Goal: Information Seeking & Learning: Learn about a topic

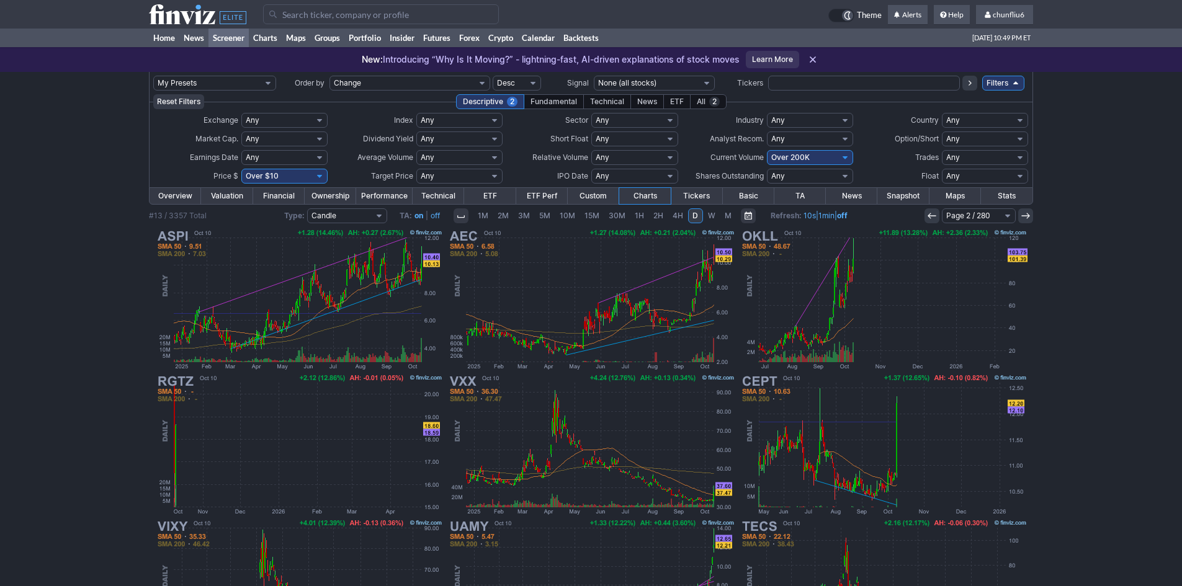
click at [933, 214] on icon at bounding box center [932, 216] width 10 height 10
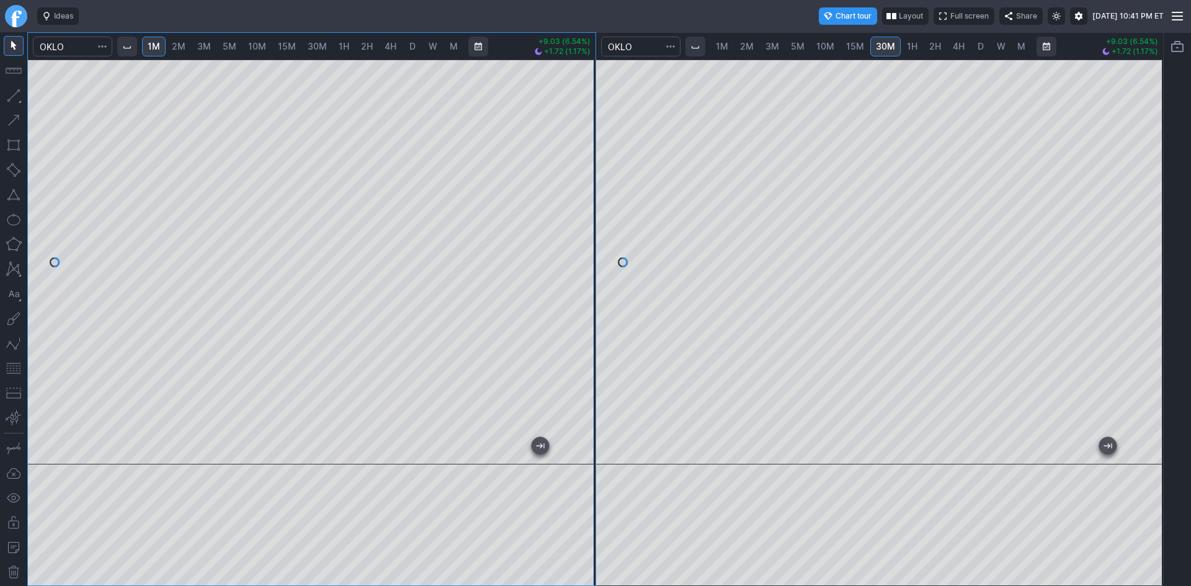
click at [984, 47] on link "D" at bounding box center [981, 47] width 20 height 20
drag, startPoint x: 1152, startPoint y: 93, endPoint x: 1154, endPoint y: 187, distance: 93.7
click at [1158, 185] on div at bounding box center [1150, 259] width 26 height 374
click at [605, 109] on div "1M 2M 3M 5M 10M 15M 30M 1H 2H 4H D W M +9.03 (6.54%) +1.72 (1.17%) 1M 2M 3M 5M …" at bounding box center [595, 309] width 1136 height 554
drag, startPoint x: 1174, startPoint y: 159, endPoint x: 1167, endPoint y: 200, distance: 40.9
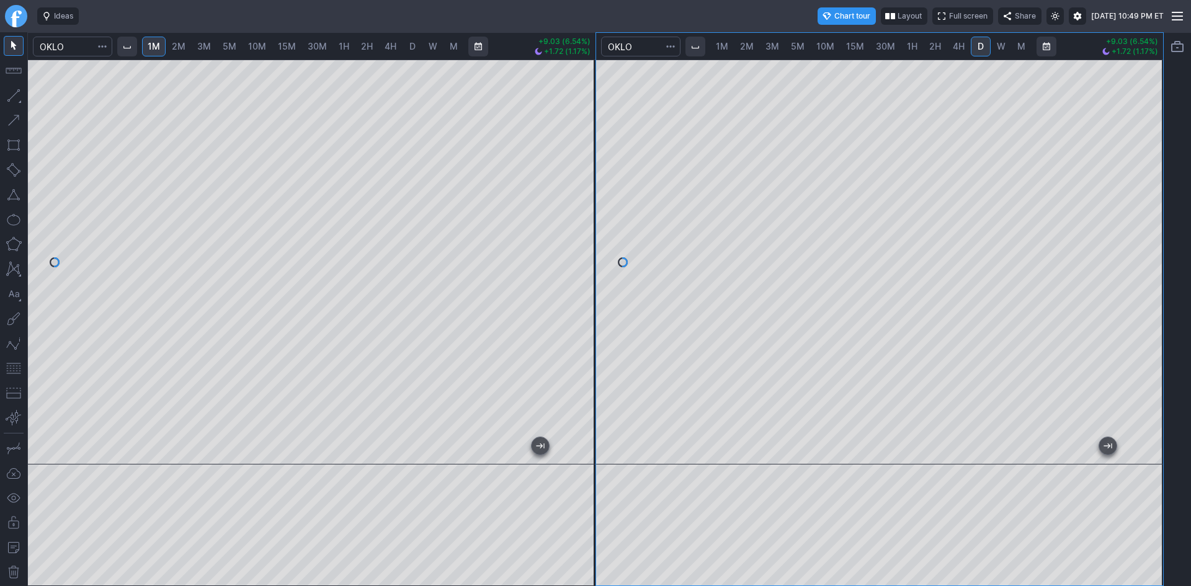
click at [1167, 200] on div at bounding box center [1177, 309] width 27 height 554
drag, startPoint x: 1160, startPoint y: 196, endPoint x: 1138, endPoint y: 242, distance: 51.3
click at [1147, 242] on div at bounding box center [1150, 259] width 26 height 374
click at [0, 85] on html "Ideas Chart tour Layout Full screen Share Fri OCT 10 2025 10:49 PM ET 1M 2M 3M …" at bounding box center [595, 293] width 1191 height 586
click at [201, 48] on span "3M" at bounding box center [204, 46] width 14 height 11
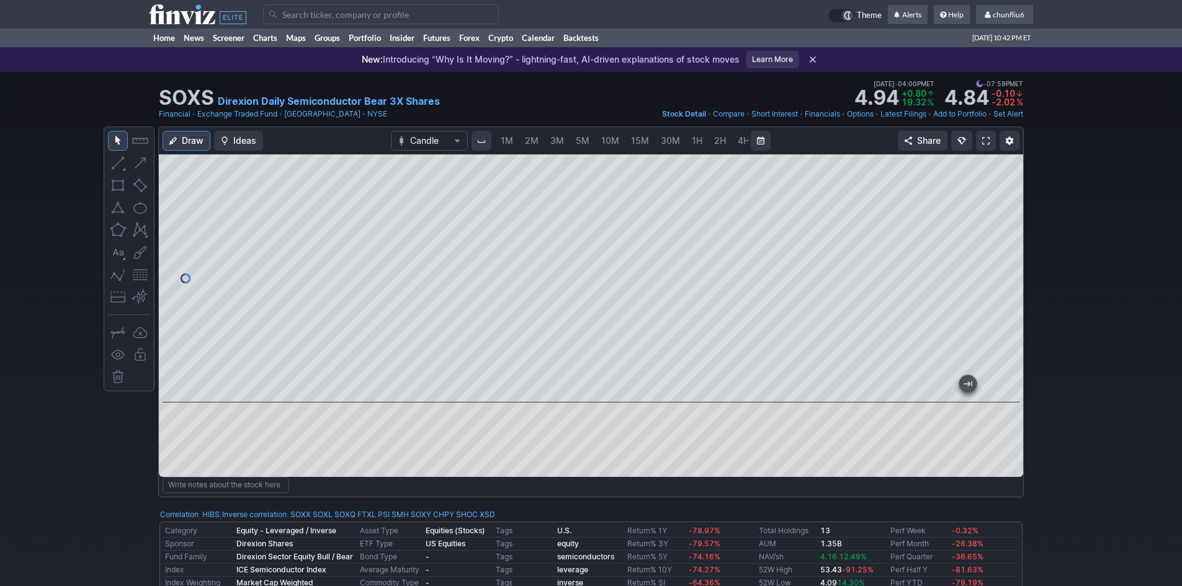
scroll to position [0, 67]
click at [280, 19] on input "Search" at bounding box center [381, 14] width 236 height 20
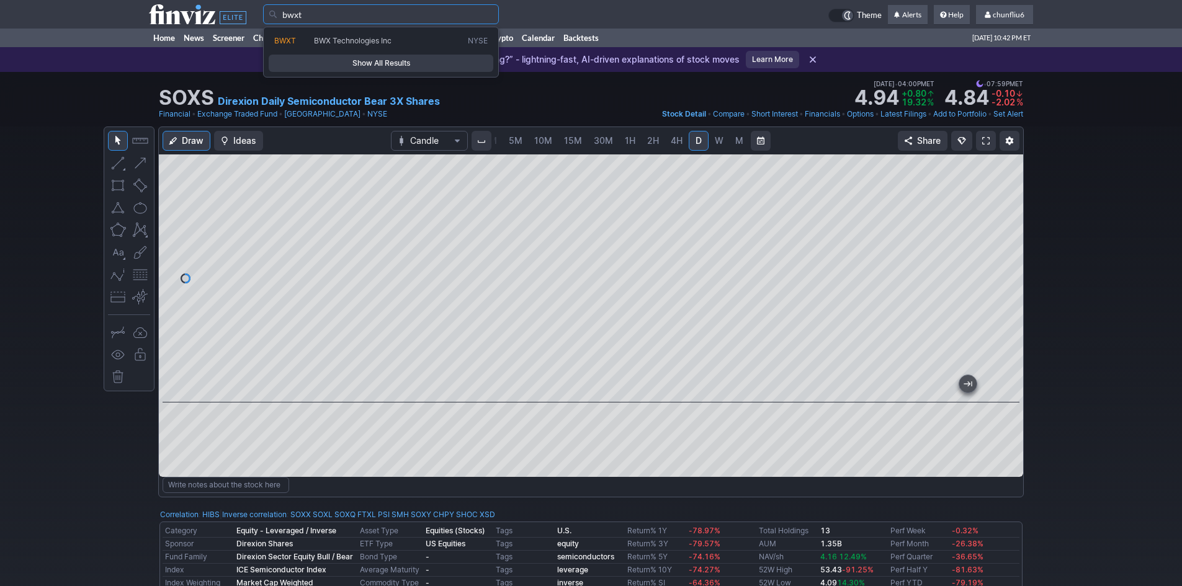
type input "bwxt"
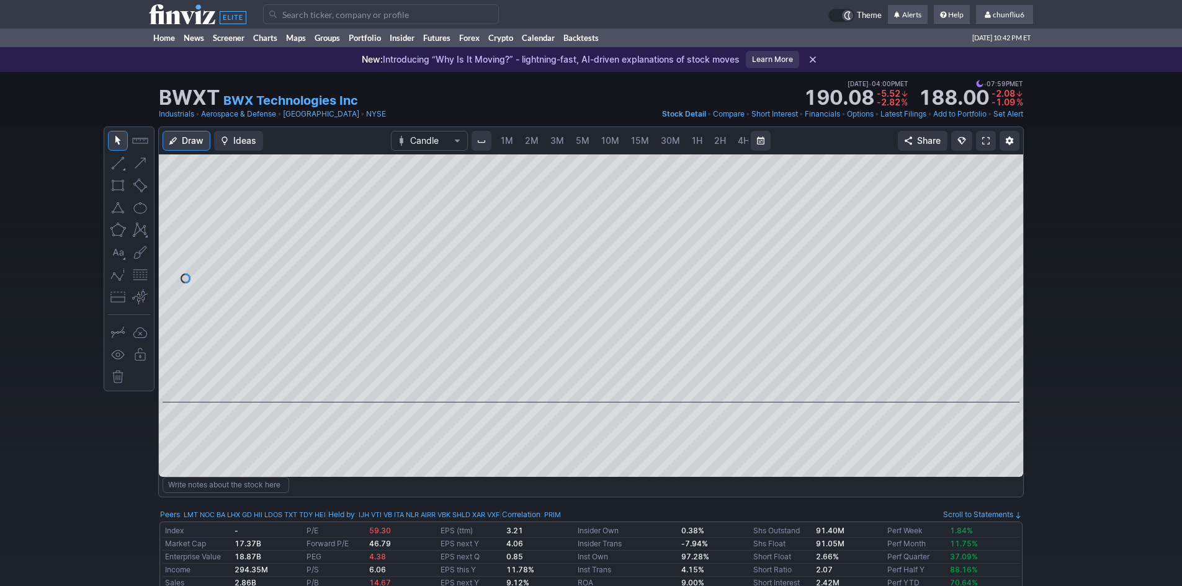
scroll to position [0, 67]
click at [982, 134] on link at bounding box center [986, 141] width 20 height 20
click at [981, 142] on link at bounding box center [986, 141] width 20 height 20
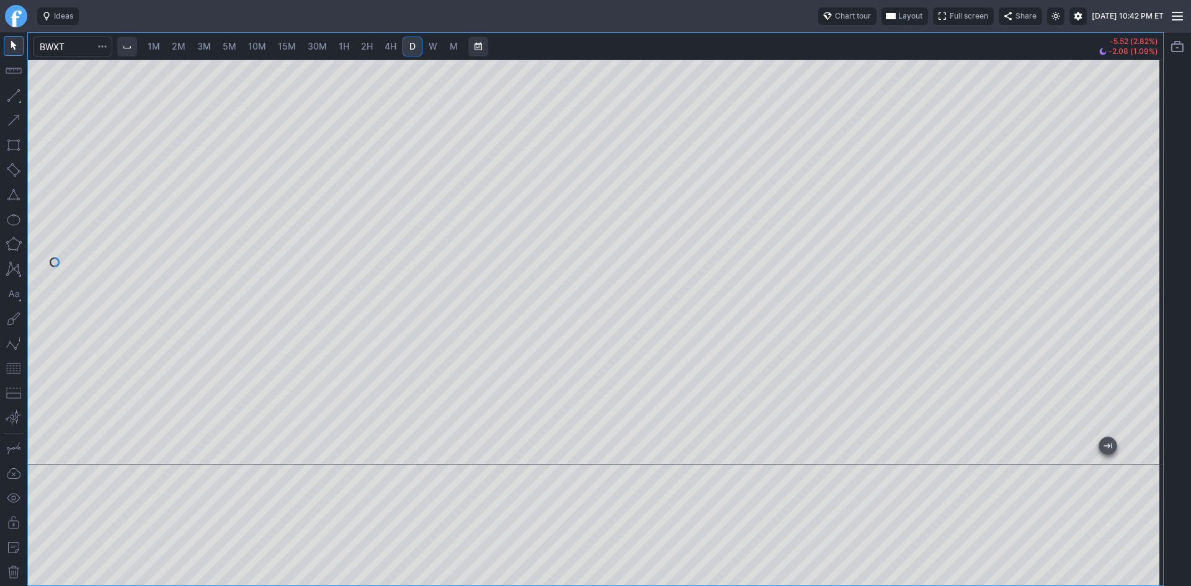
click at [1131, 229] on div at bounding box center [595, 262] width 1135 height 405
click at [207, 41] on span "3M" at bounding box center [204, 46] width 14 height 11
click at [154, 43] on span "1M" at bounding box center [154, 46] width 12 height 11
click at [228, 44] on span "5M" at bounding box center [230, 46] width 14 height 11
click at [260, 40] on link "10M" at bounding box center [257, 47] width 29 height 20
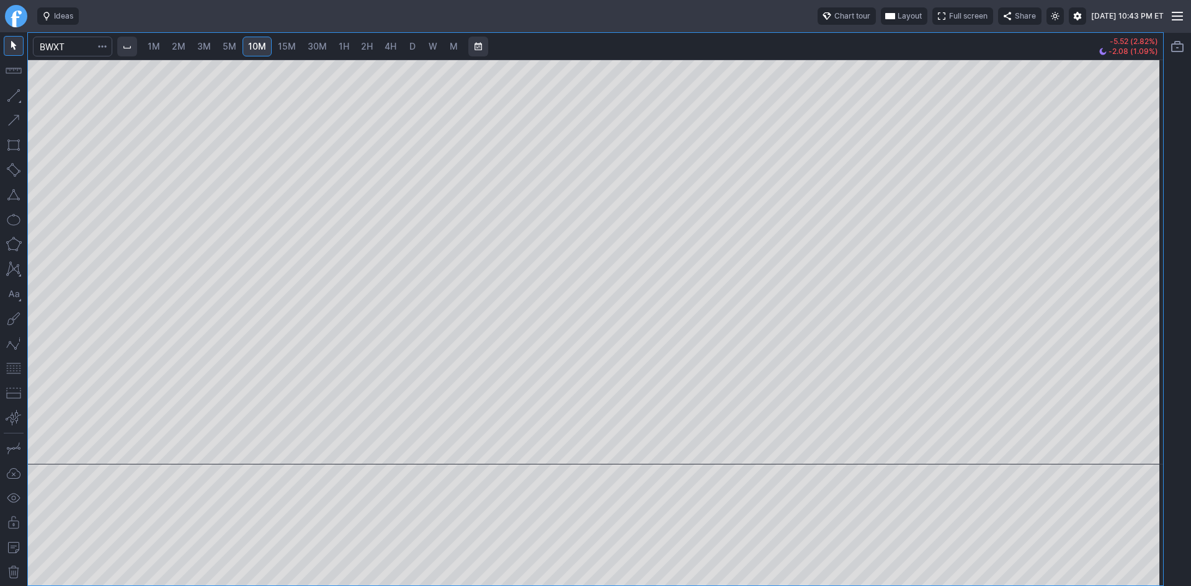
click at [308, 43] on span "30M" at bounding box center [317, 46] width 19 height 11
drag, startPoint x: 1142, startPoint y: 154, endPoint x: 1143, endPoint y: 169, distance: 14.9
click at [1143, 169] on div at bounding box center [1150, 259] width 26 height 374
click at [435, 45] on span "W" at bounding box center [433, 46] width 9 height 11
click at [411, 45] on span "D" at bounding box center [412, 46] width 6 height 11
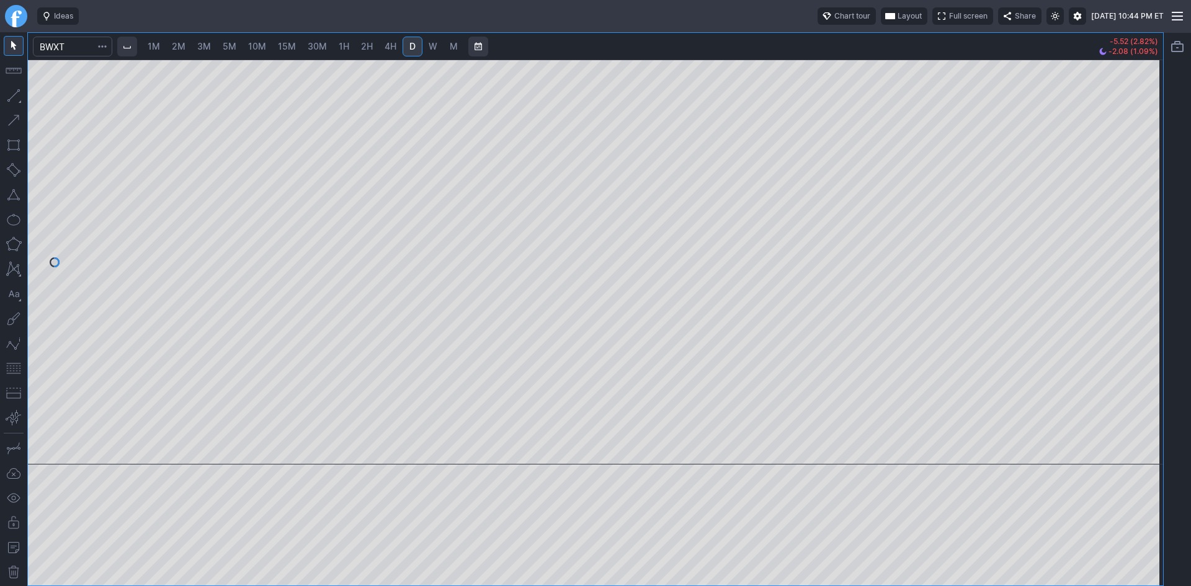
click at [1132, 208] on div at bounding box center [595, 262] width 1135 height 405
click at [79, 48] on input "Search" at bounding box center [72, 47] width 79 height 20
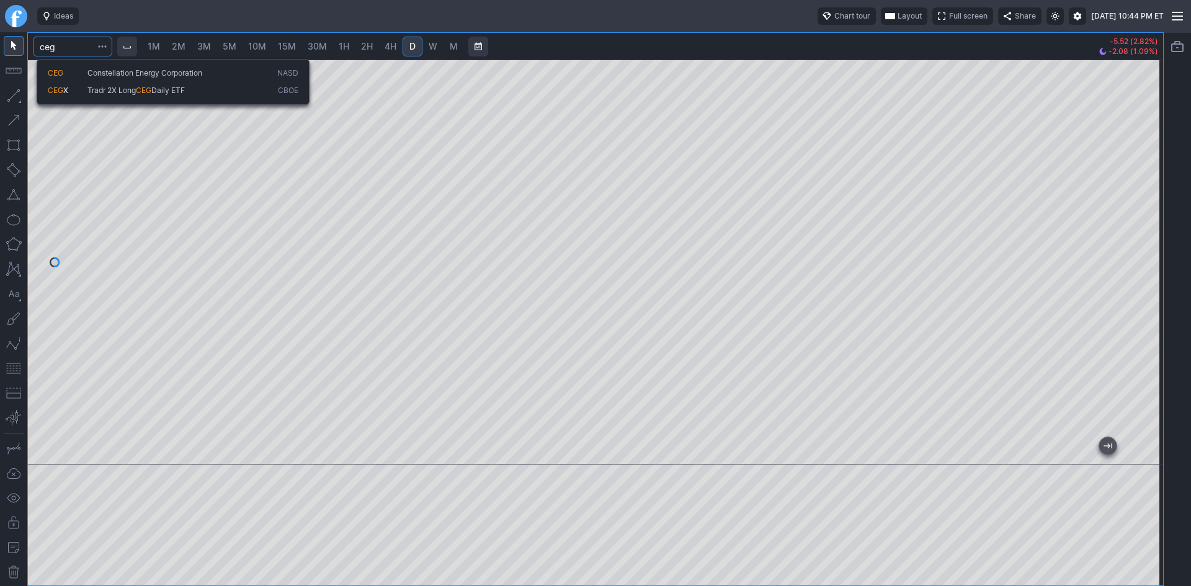
type input "ceg"
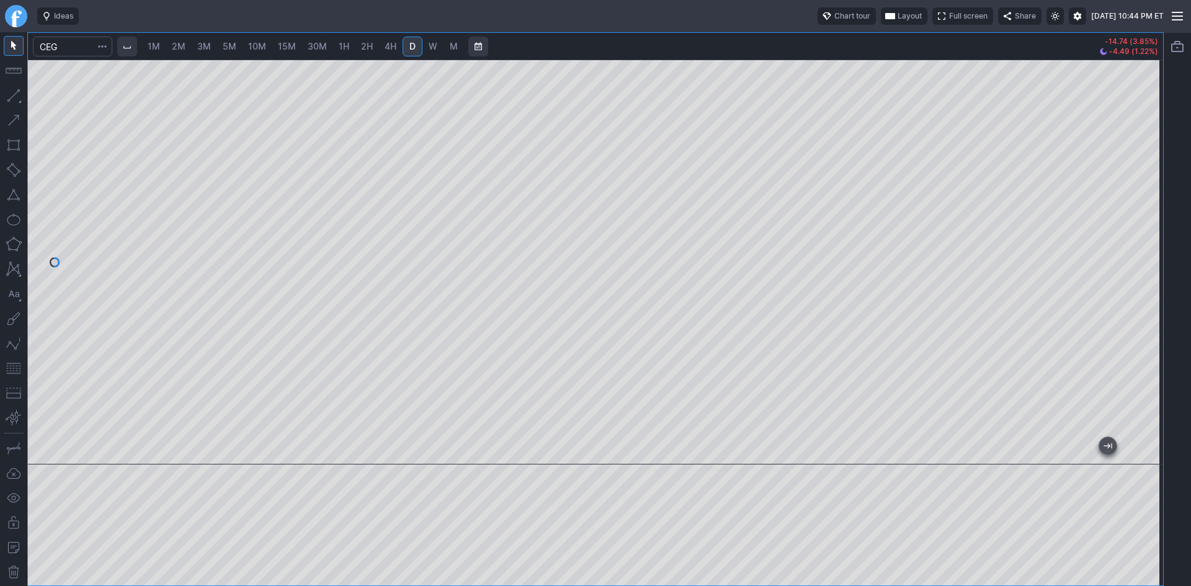
click at [437, 43] on span "W" at bounding box center [433, 46] width 9 height 11
click at [451, 45] on span "M" at bounding box center [454, 46] width 8 height 11
click at [430, 48] on span "W" at bounding box center [433, 46] width 9 height 11
click at [409, 51] on span "D" at bounding box center [412, 46] width 9 height 12
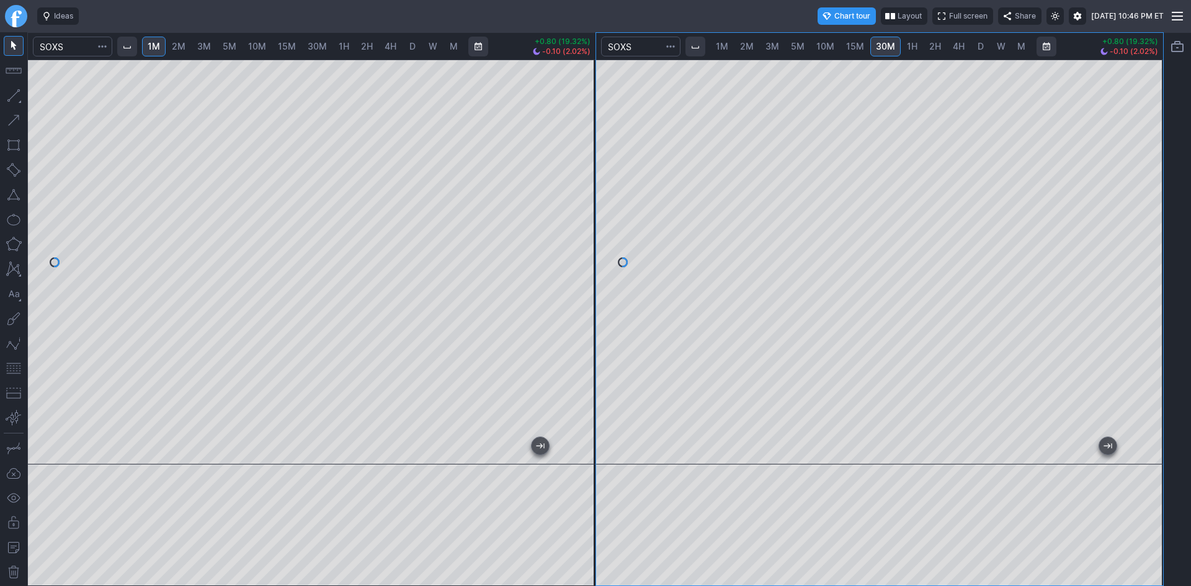
drag, startPoint x: 1147, startPoint y: 158, endPoint x: 1139, endPoint y: 210, distance: 52.7
click at [1143, 209] on div at bounding box center [1150, 259] width 26 height 374
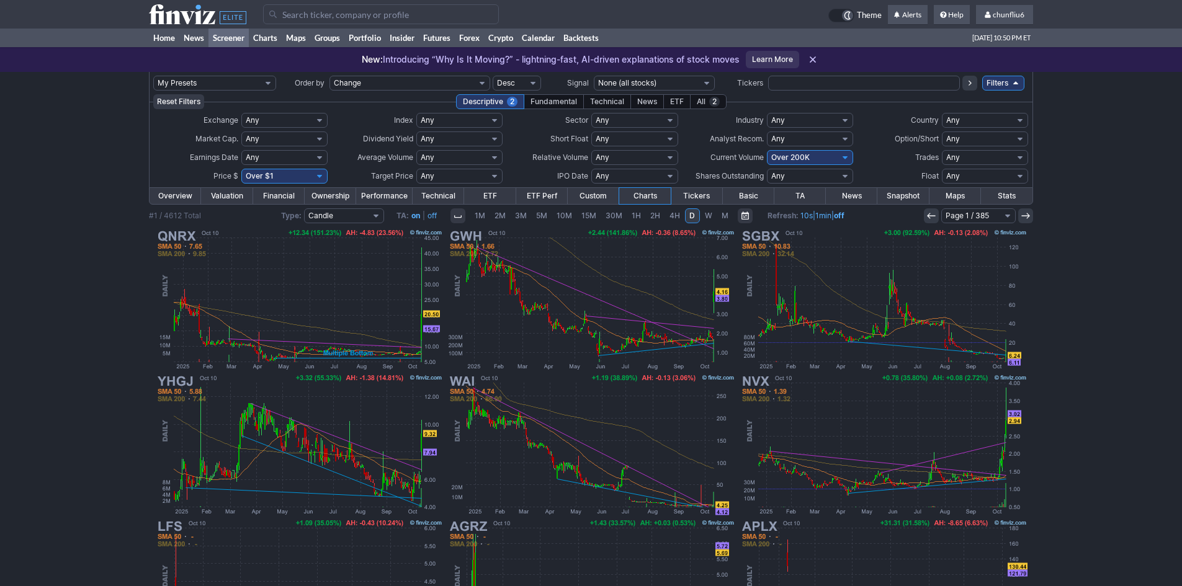
click at [288, 17] on input "Search" at bounding box center [381, 14] width 236 height 20
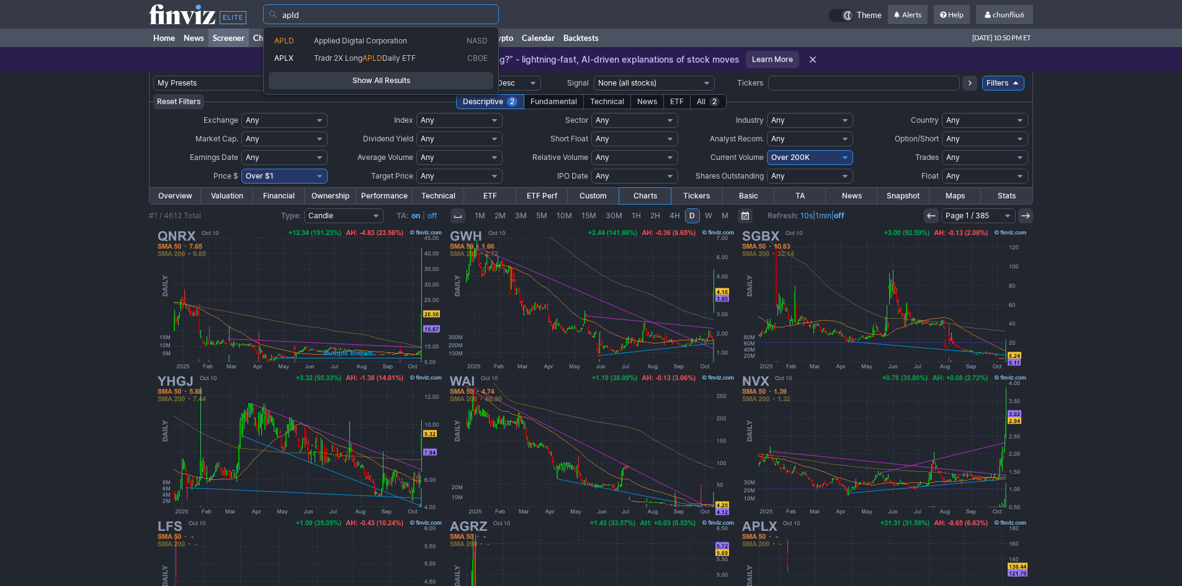
type input "apld"
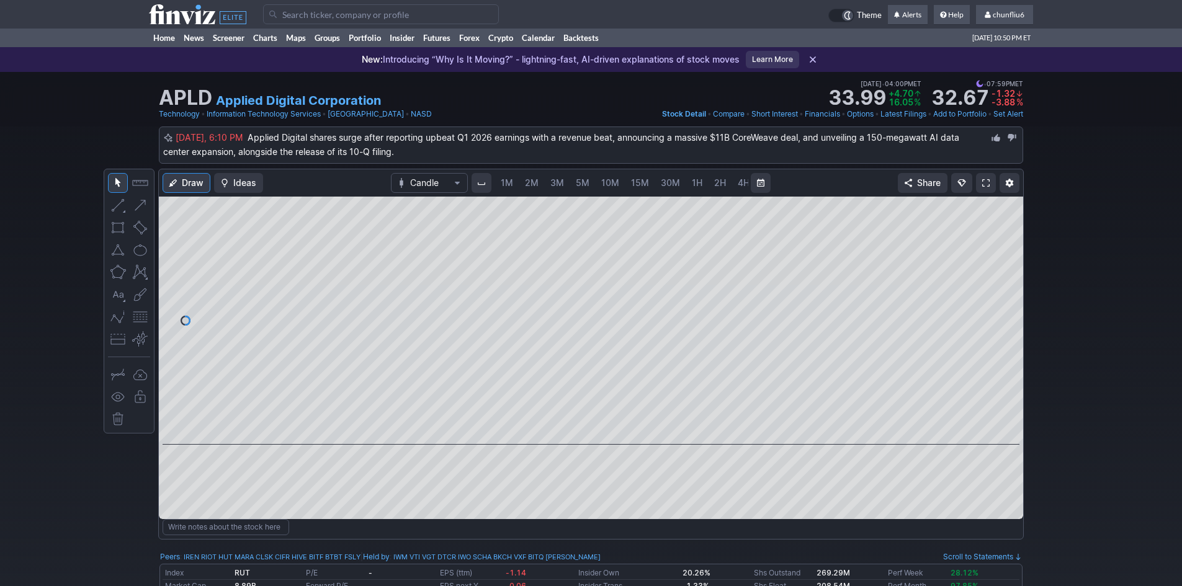
scroll to position [0, 67]
click at [981, 179] on link at bounding box center [986, 183] width 20 height 20
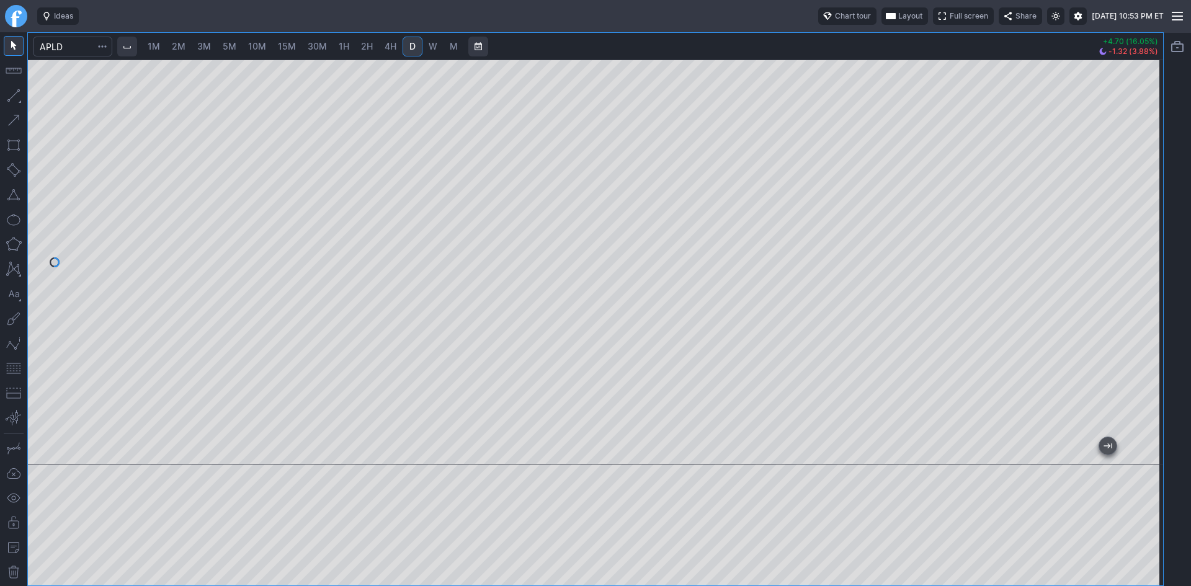
click at [233, 40] on link "5M" at bounding box center [229, 47] width 25 height 20
drag, startPoint x: 1152, startPoint y: 113, endPoint x: 1143, endPoint y: 172, distance: 59.7
click at [1149, 172] on div at bounding box center [1150, 259] width 26 height 374
click at [79, 48] on input "Search" at bounding box center [72, 47] width 79 height 20
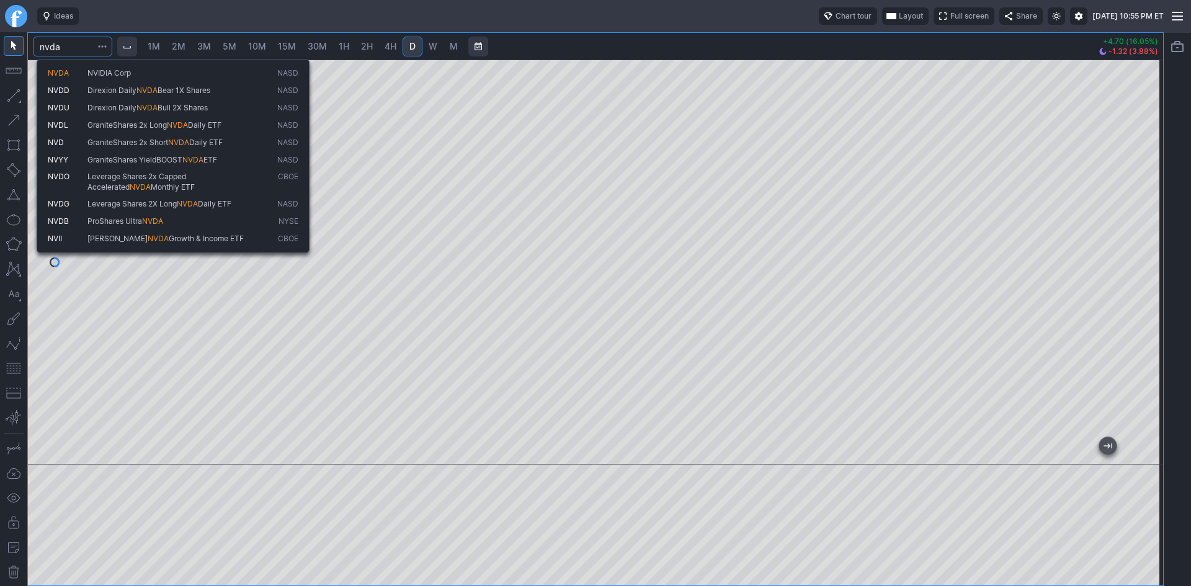
type input "nvda"
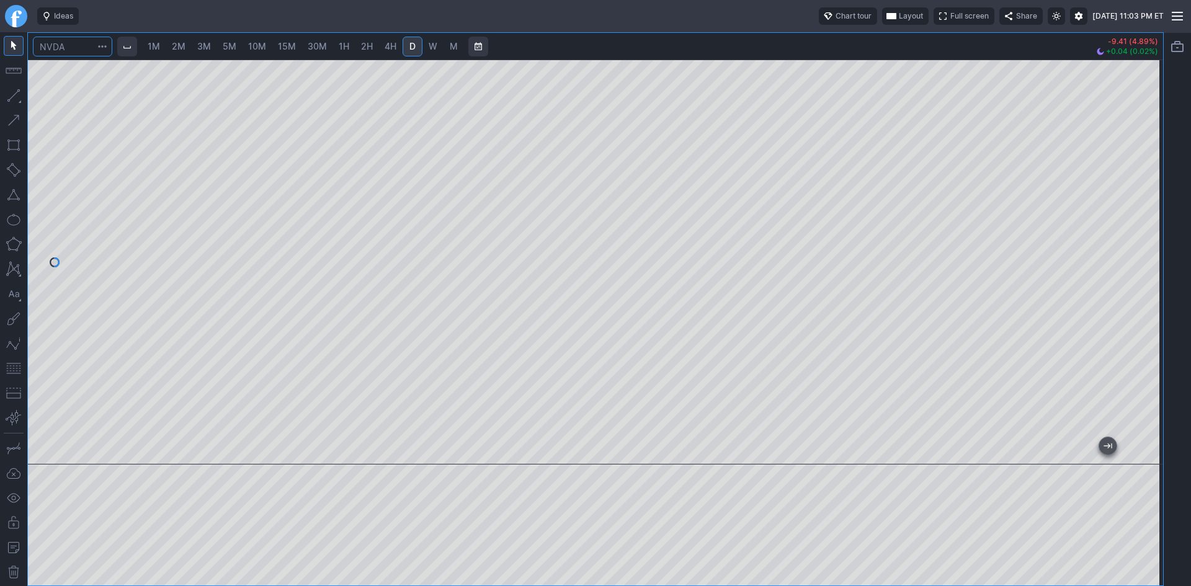
click at [85, 50] on input "Search" at bounding box center [72, 47] width 79 height 20
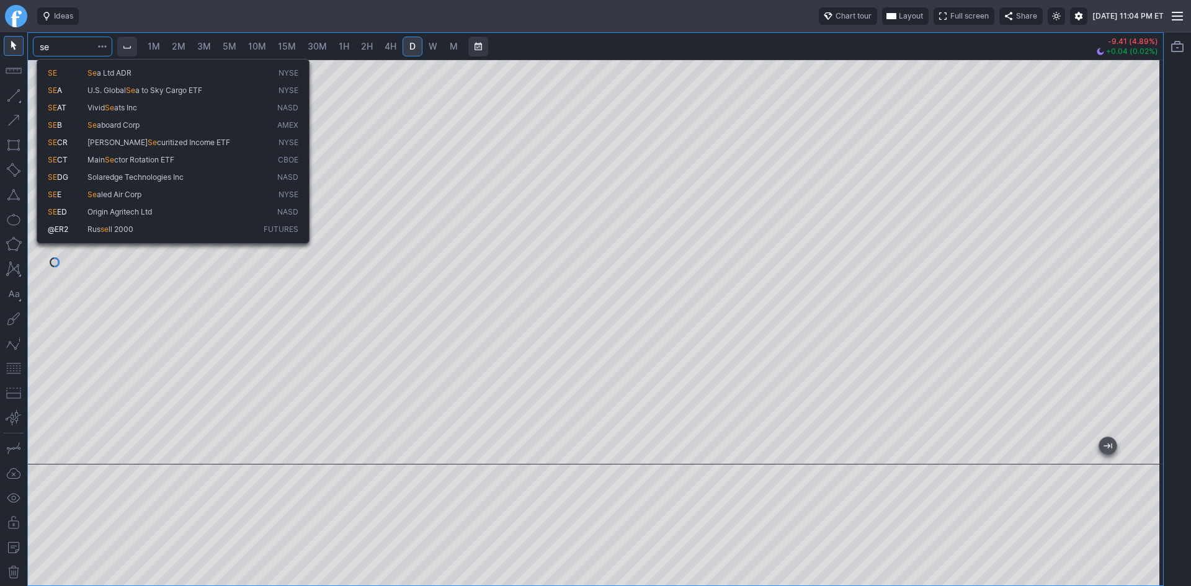
type input "s"
type input "las"
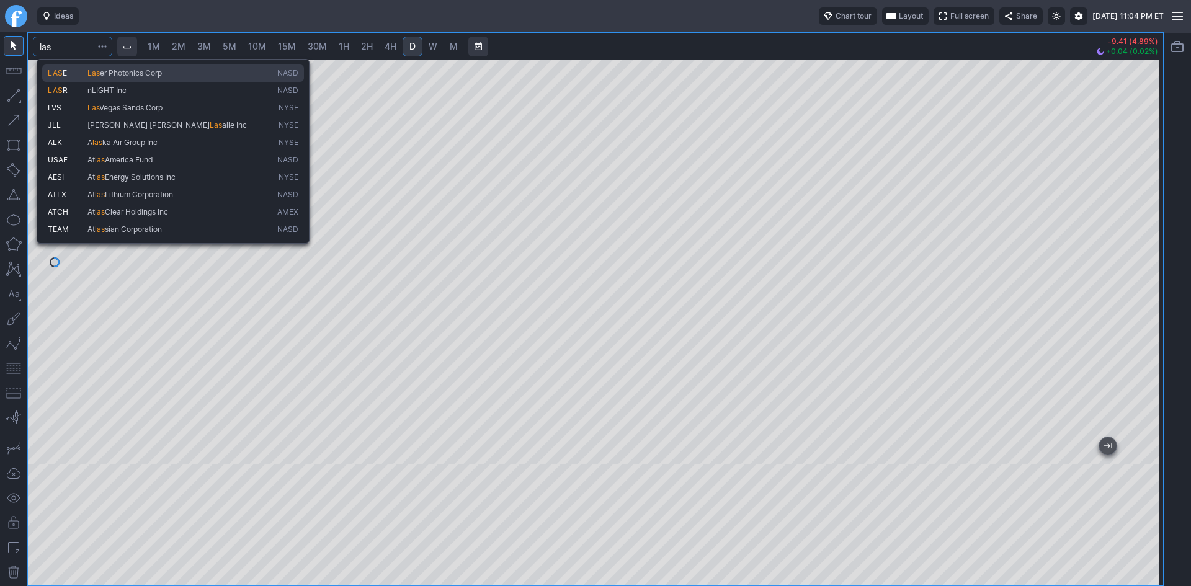
click at [73, 68] on span "LAS E" at bounding box center [68, 73] width 40 height 11
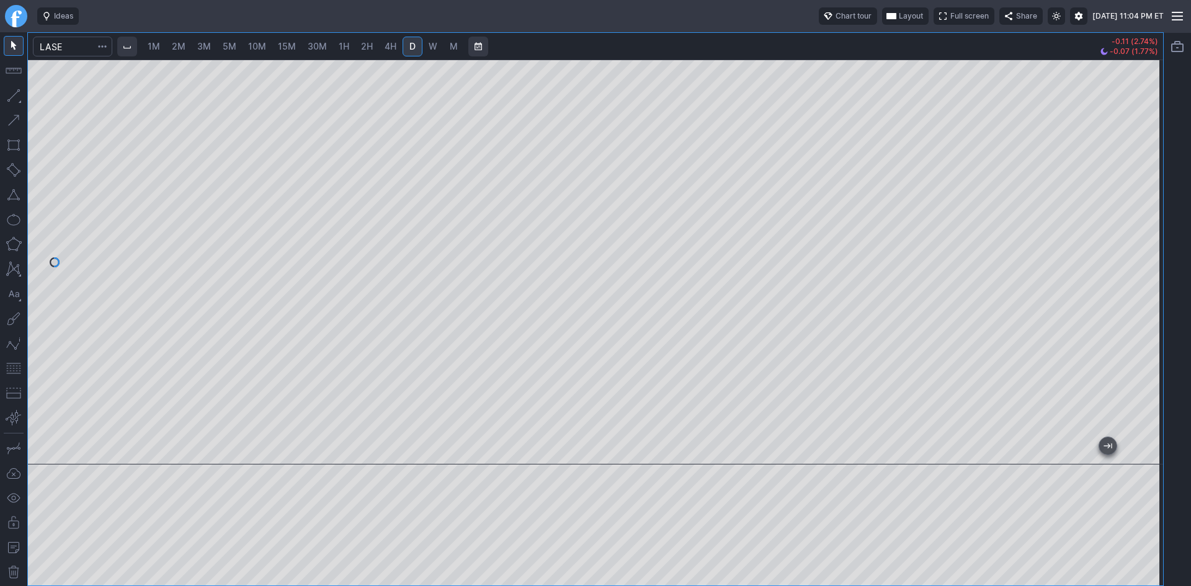
click at [381, 42] on link "4H" at bounding box center [390, 47] width 23 height 20
click at [411, 45] on span "D" at bounding box center [412, 46] width 6 height 11
click at [73, 51] on input "Search" at bounding box center [72, 47] width 79 height 20
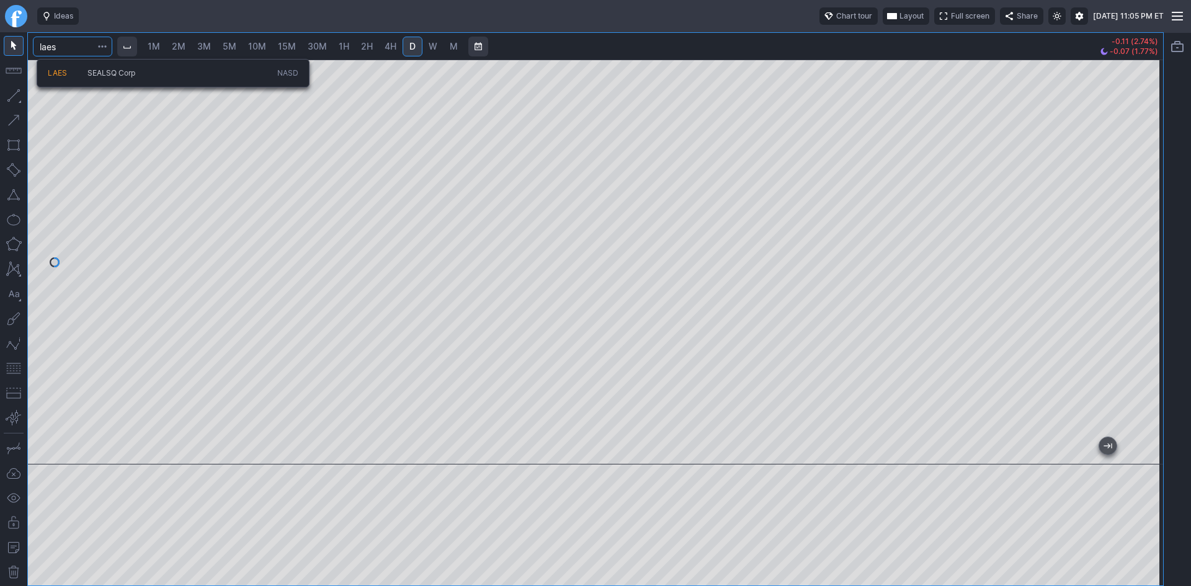
type input "laes"
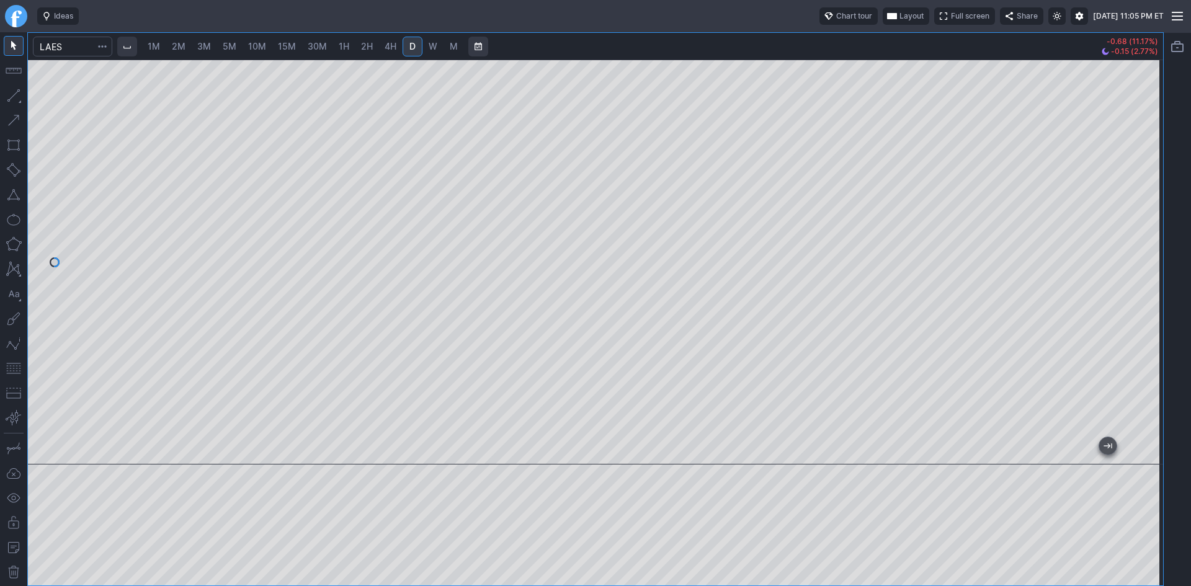
click at [12, 370] on button "button" at bounding box center [14, 369] width 20 height 20
click at [231, 41] on span "5M" at bounding box center [230, 46] width 14 height 11
drag, startPoint x: 1146, startPoint y: 158, endPoint x: 1144, endPoint y: 213, distance: 55.9
click at [1144, 213] on div at bounding box center [1150, 259] width 26 height 374
drag, startPoint x: 1156, startPoint y: 189, endPoint x: 1146, endPoint y: 257, distance: 68.9
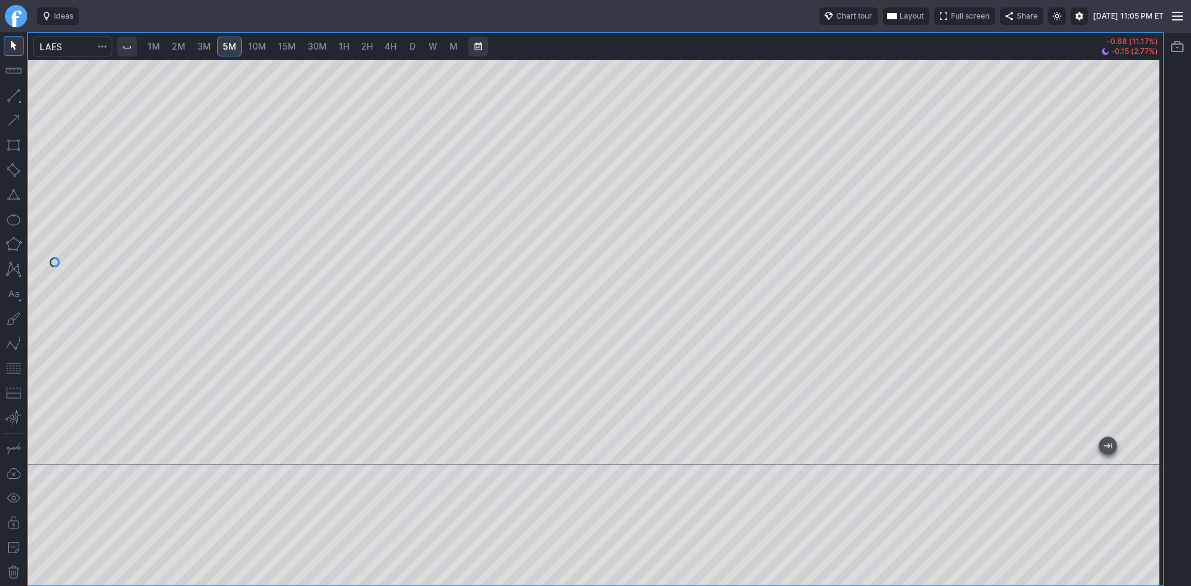
click at [1146, 257] on div at bounding box center [1150, 259] width 26 height 374
click at [412, 46] on span "D" at bounding box center [412, 46] width 6 height 11
click at [17, 369] on button "button" at bounding box center [14, 369] width 20 height 20
click at [66, 47] on input "Search" at bounding box center [72, 47] width 79 height 20
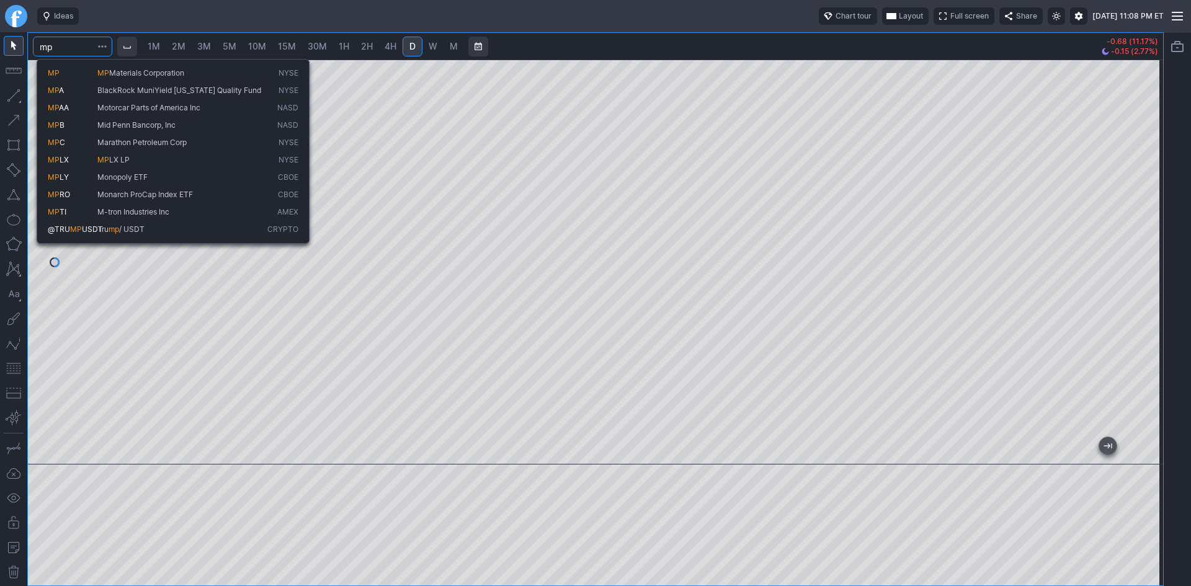
type input "mp"
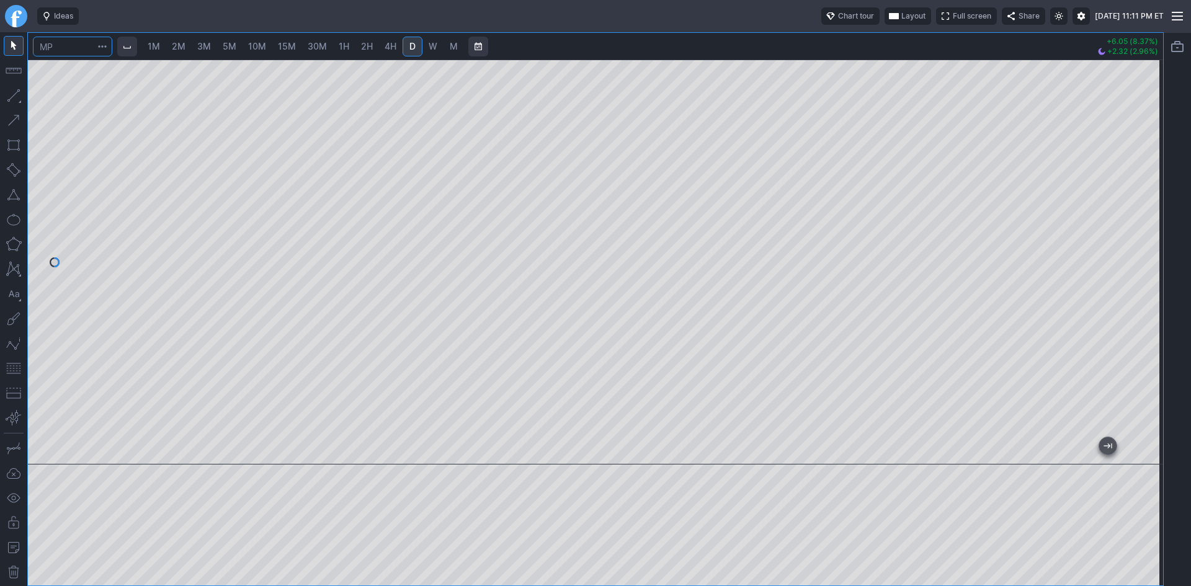
click at [75, 45] on input "Search" at bounding box center [72, 47] width 79 height 20
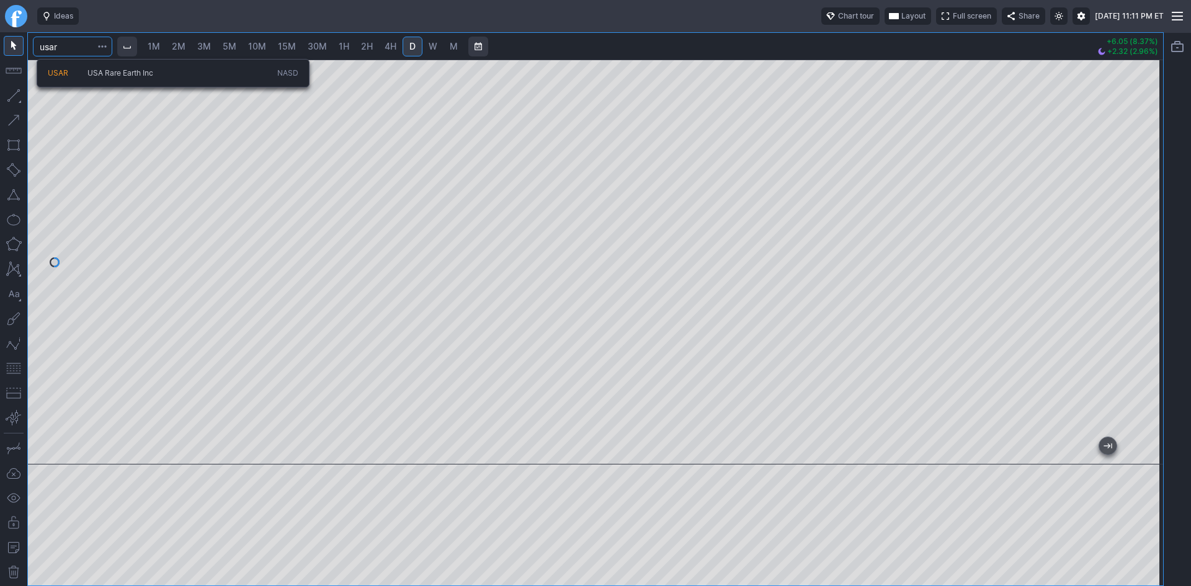
type input "usar"
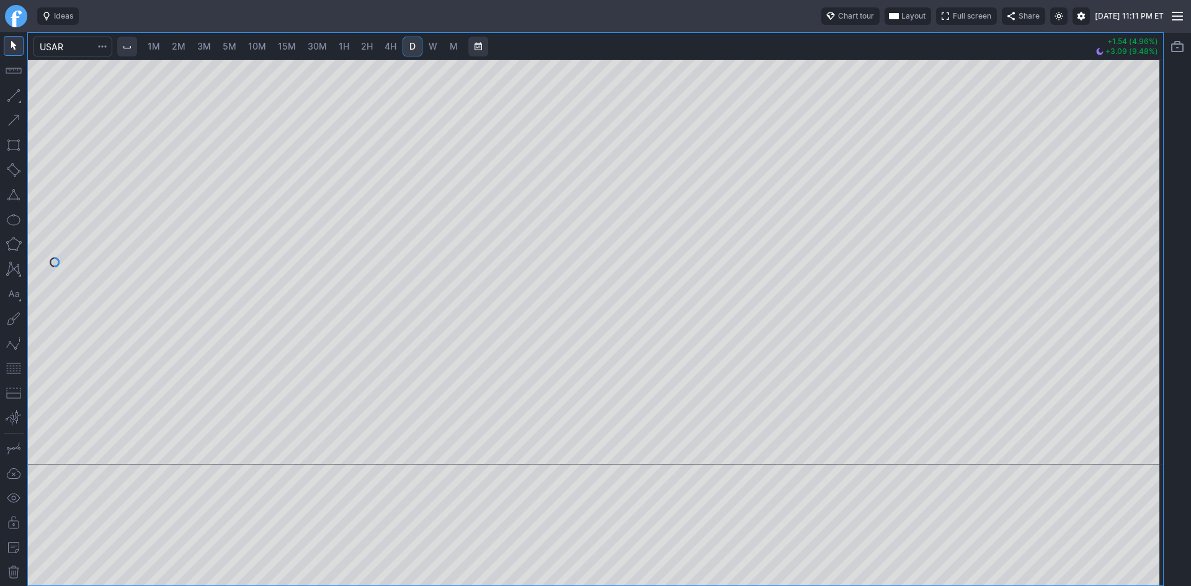
drag, startPoint x: 1154, startPoint y: 155, endPoint x: 1146, endPoint y: 205, distance: 50.9
click at [1146, 205] on div at bounding box center [1150, 259] width 26 height 374
drag, startPoint x: 13, startPoint y: 371, endPoint x: 27, endPoint y: 358, distance: 19.3
click at [15, 368] on button "button" at bounding box center [14, 369] width 20 height 20
click at [207, 42] on span "3M" at bounding box center [204, 46] width 14 height 11
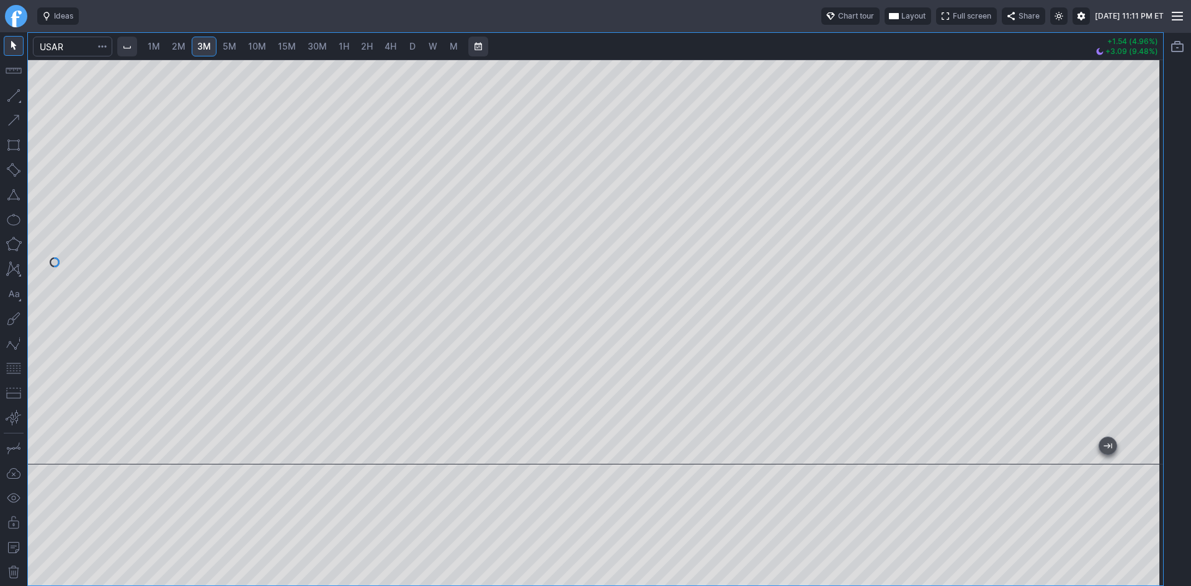
drag, startPoint x: 1146, startPoint y: 179, endPoint x: 1146, endPoint y: 213, distance: 33.5
click at [1146, 213] on div at bounding box center [1150, 259] width 26 height 374
click at [12, 366] on button "button" at bounding box center [14, 369] width 20 height 20
click at [79, 48] on input "Search" at bounding box center [72, 47] width 79 height 20
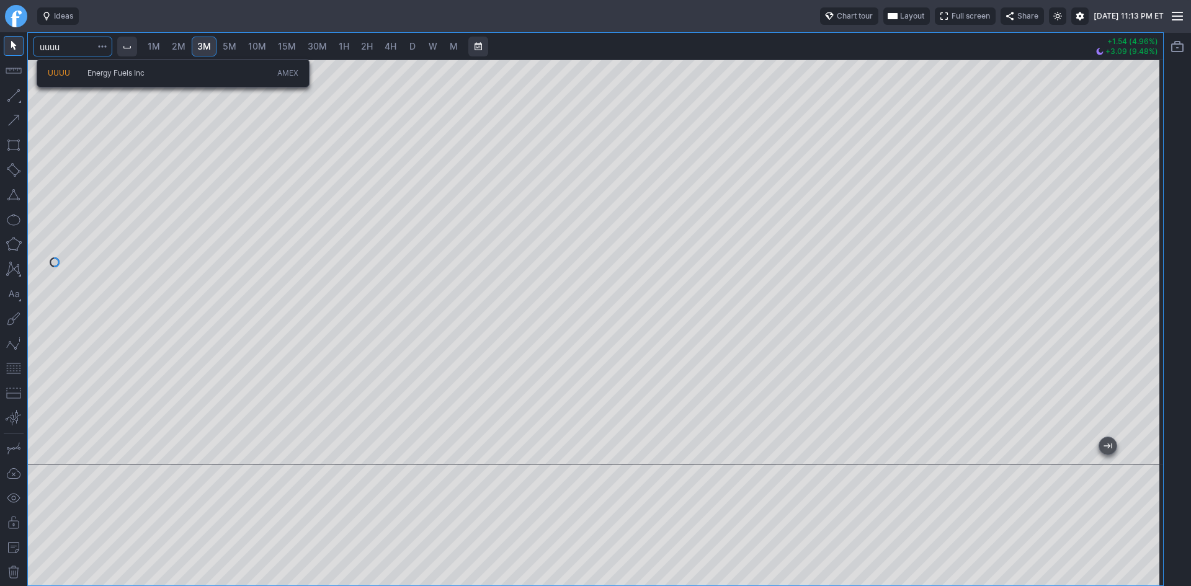
type input "uuuu"
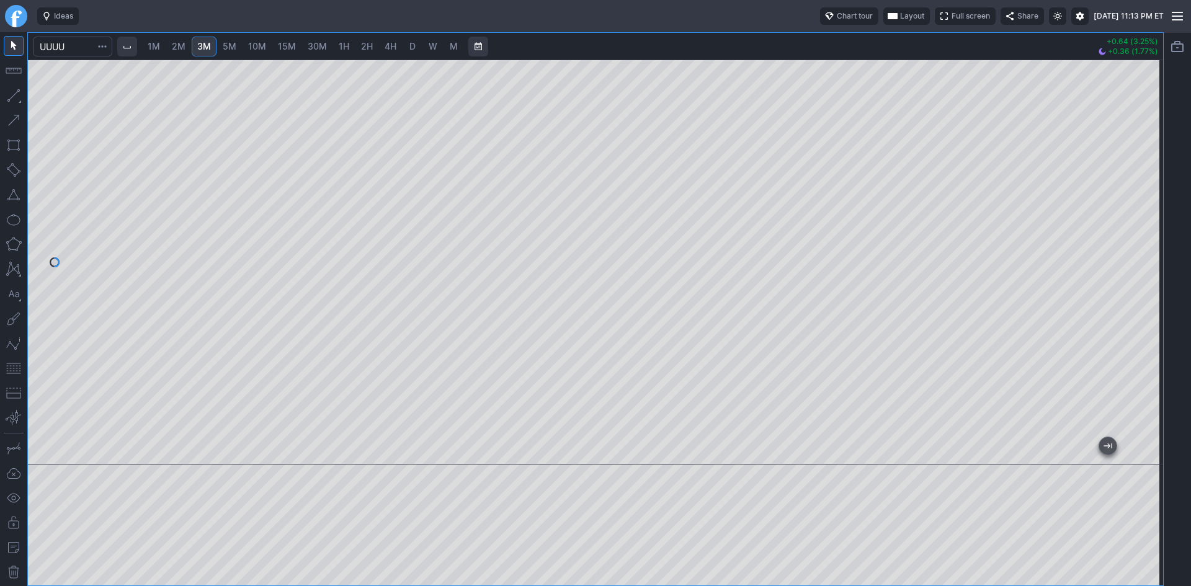
click at [412, 42] on span "D" at bounding box center [412, 46] width 6 height 11
drag, startPoint x: 1145, startPoint y: 136, endPoint x: 1157, endPoint y: 142, distance: 13.9
click at [1157, 142] on div at bounding box center [1150, 259] width 26 height 374
click at [431, 42] on span "W" at bounding box center [433, 46] width 9 height 11
click at [17, 370] on button "button" at bounding box center [14, 369] width 20 height 20
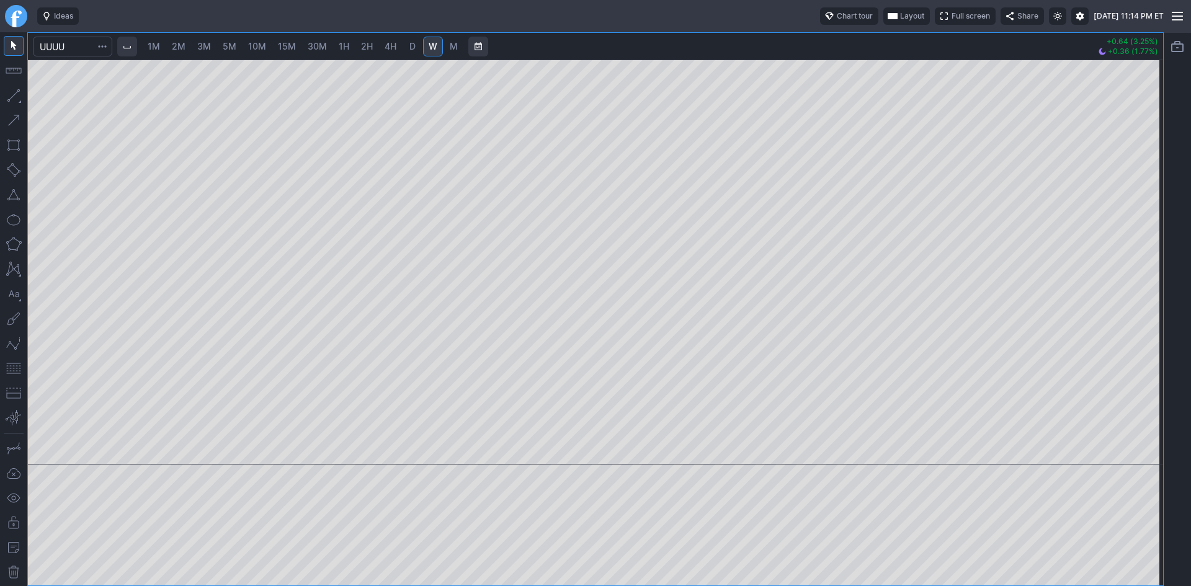
click at [415, 48] on span "D" at bounding box center [412, 46] width 6 height 11
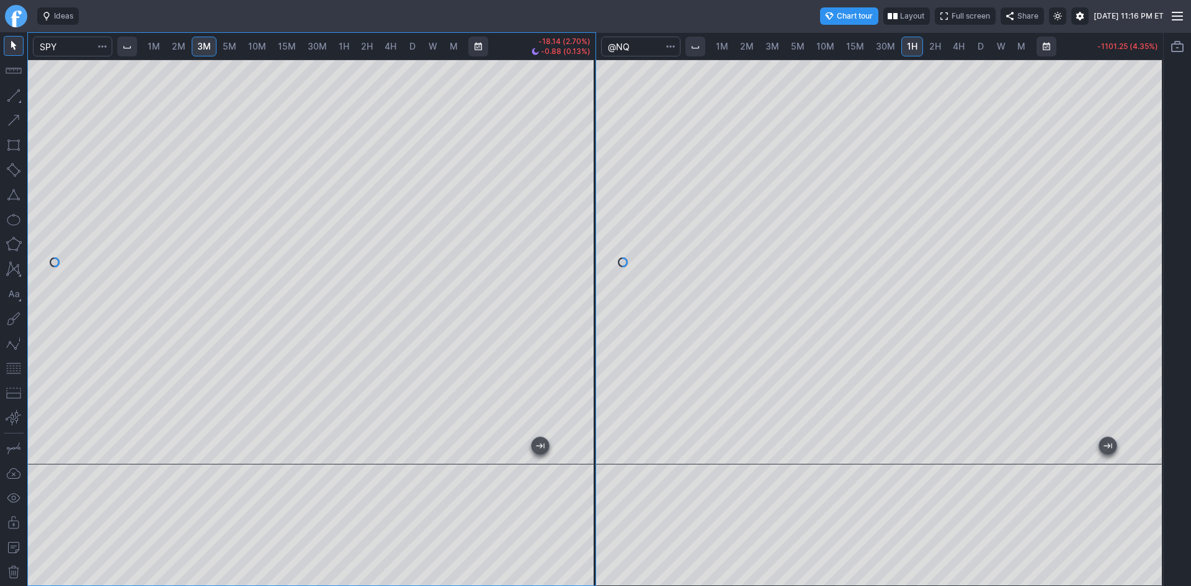
click at [605, 222] on div "1M 2M 3M 5M 10M 15M 30M 1H 2H 4H D W M -18.14 (2.70%) -0.88 (0.13%) 1M 2M 3M 5M…" at bounding box center [595, 309] width 1136 height 554
drag, startPoint x: 590, startPoint y: 244, endPoint x: 595, endPoint y: 275, distance: 30.8
click at [591, 272] on div at bounding box center [582, 259] width 26 height 374
drag, startPoint x: 1151, startPoint y: 218, endPoint x: 1160, endPoint y: 301, distance: 83.6
click at [1160, 301] on div at bounding box center [1150, 259] width 26 height 374
